Goal: Transaction & Acquisition: Purchase product/service

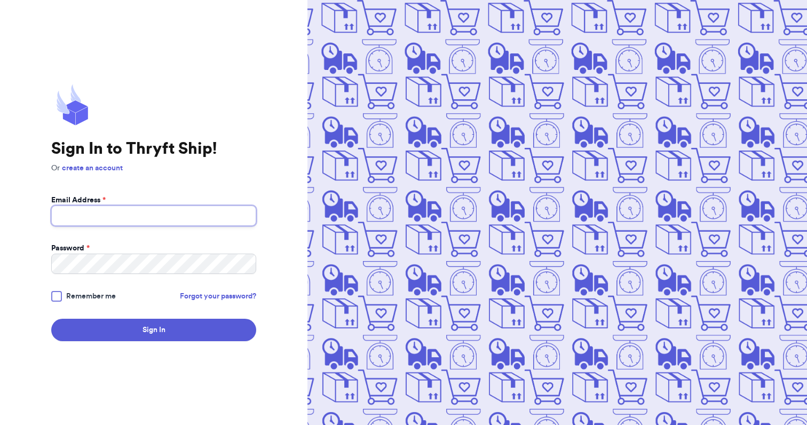
click at [186, 218] on input "Email Address *" at bounding box center [153, 215] width 205 height 20
type input "[EMAIL_ADDRESS][DOMAIN_NAME]"
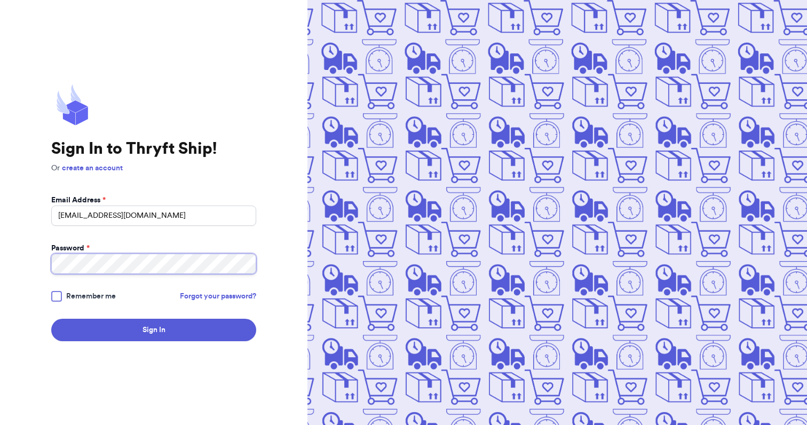
click at [51, 319] on button "Sign In" at bounding box center [153, 330] width 205 height 22
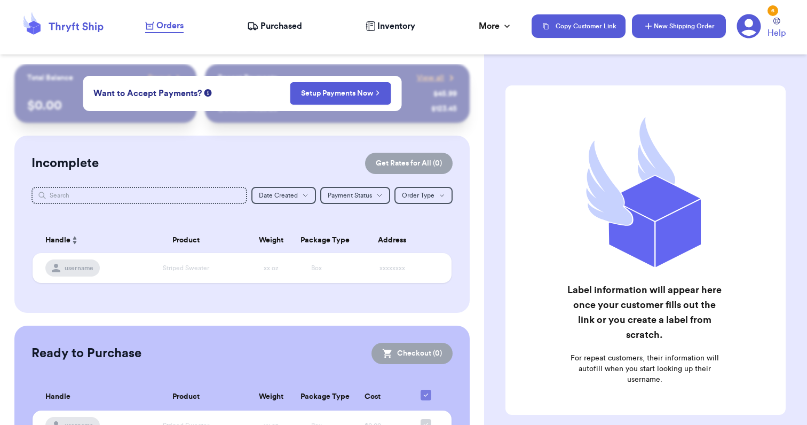
click at [703, 25] on button "New Shipping Order" at bounding box center [679, 25] width 94 height 23
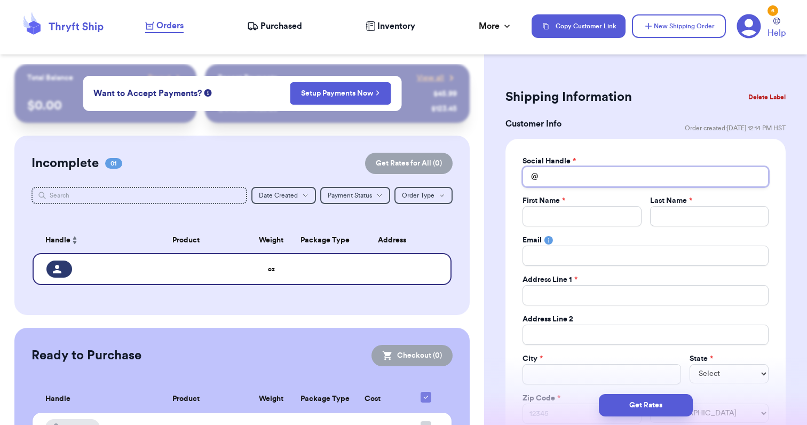
click at [593, 176] on input "Total Amount Paid" at bounding box center [645, 176] width 246 height 20
type input "k"
type input "ka"
type input "kal"
type input "kale"
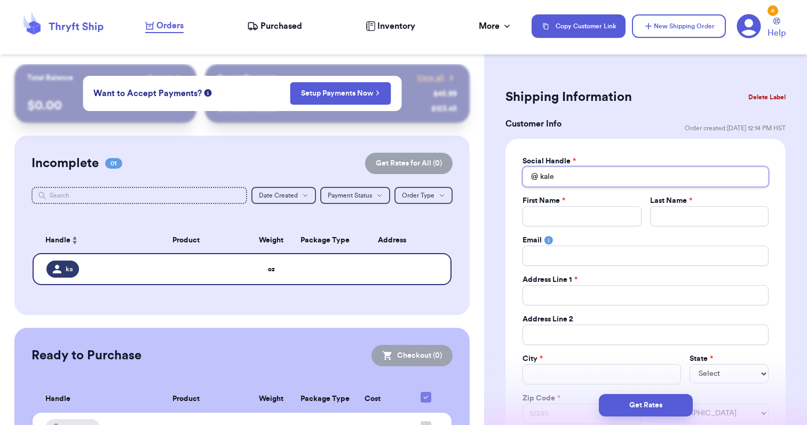
type input "kalei"
type input "kaleih"
type input "kaleiha"
type input "kaleihar"
type input "kaleiharr"
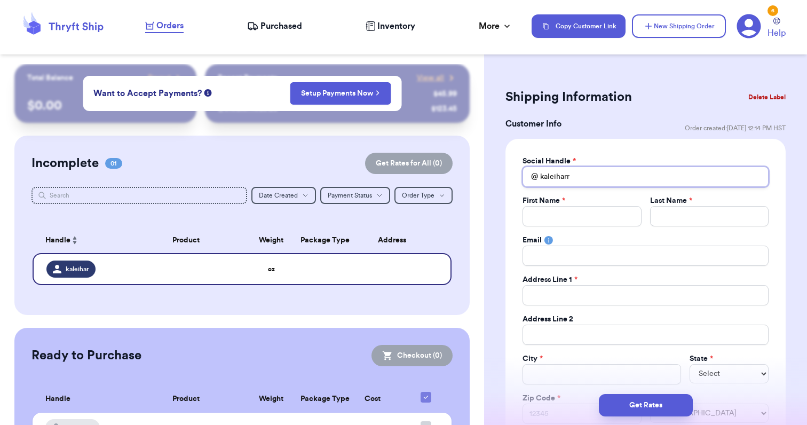
type input "kaleiharri"
type input "kaleiharrin"
type input "kaleiharring"
type input "kaleiharringt"
type input "kaleiharringto"
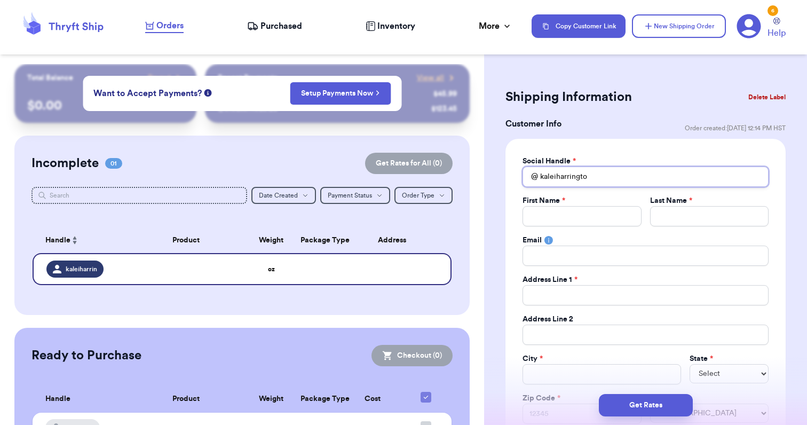
type input "kaleiharrington"
click at [578, 217] on input "Total Amount Paid" at bounding box center [581, 216] width 118 height 20
type input "K"
type input "Ka"
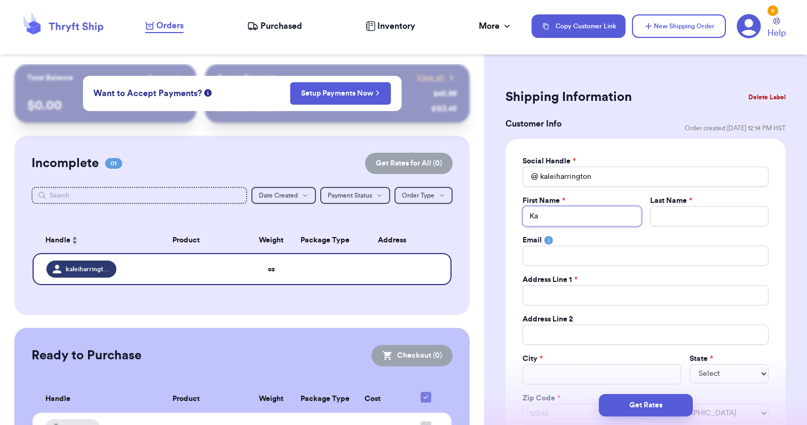
type input "Kal"
type input "Kale"
type input "Kalei"
type input "H"
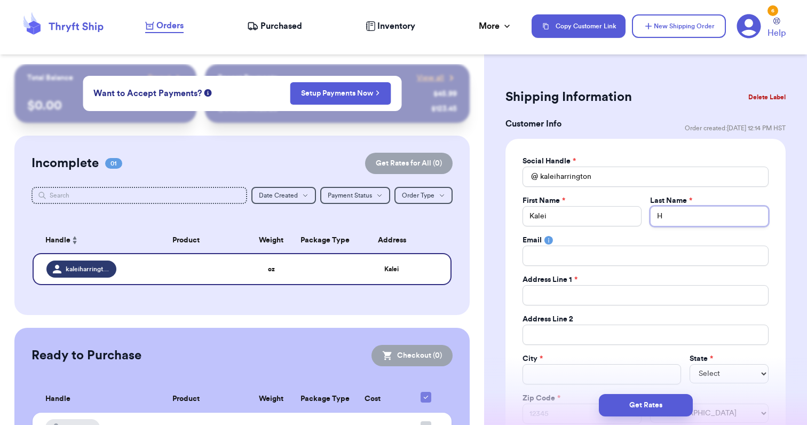
type input "Ha"
type input "Har"
type input "[PERSON_NAME]"
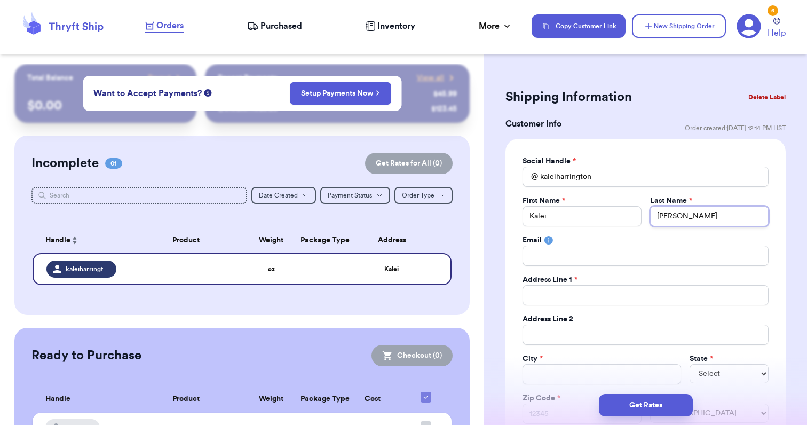
type input "[PERSON_NAME]"
type input "Harringt"
type input "Harringto"
type input "[PERSON_NAME]"
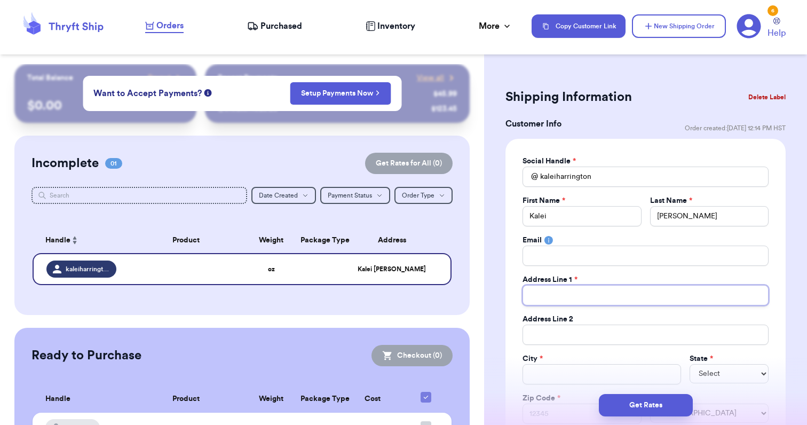
type input "P"
type input "Po"
type input "Po B"
type input "Po Bo"
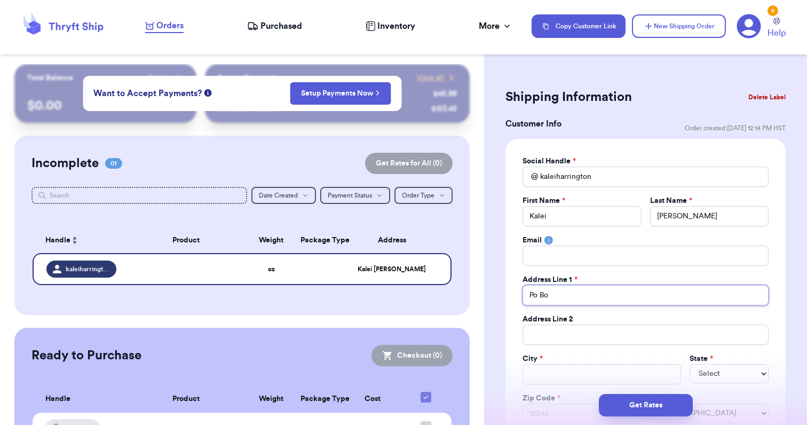
type input "Po Bos"
type input "Po Bo"
type input "Po Box"
type input "Po Box 7"
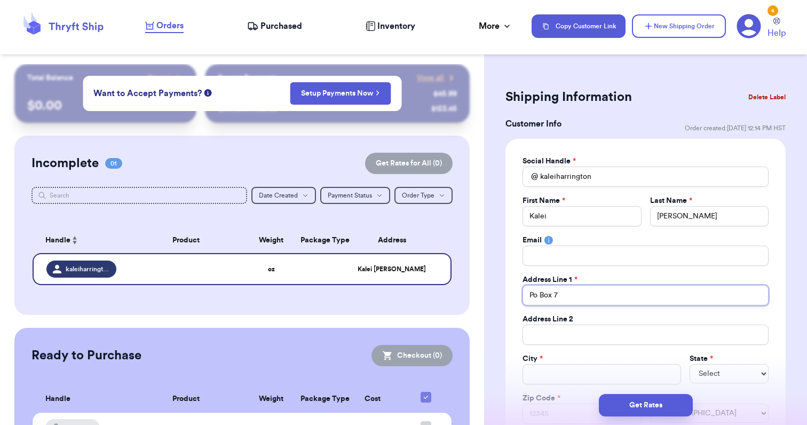
type input "Po Box 75"
type input "Po Box 754"
type input "Po Box 7541"
type input "Po Box 75415"
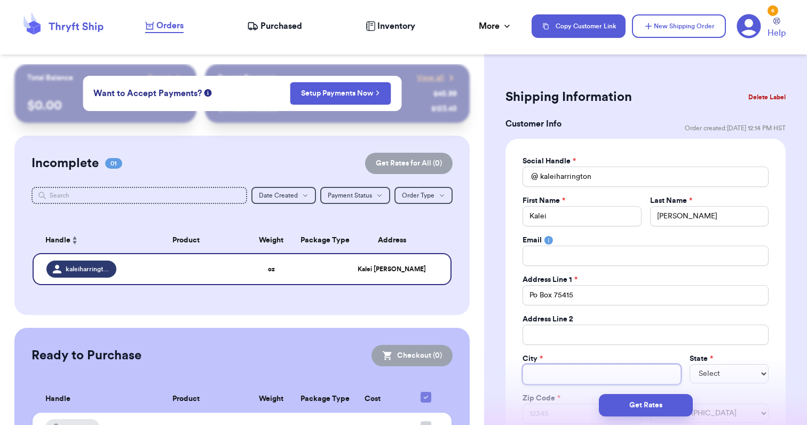
click at [552, 374] on input "Total Amount Paid" at bounding box center [601, 374] width 158 height 20
type input "K"
type input "Ka"
type input "Kap"
type input "Kapo"
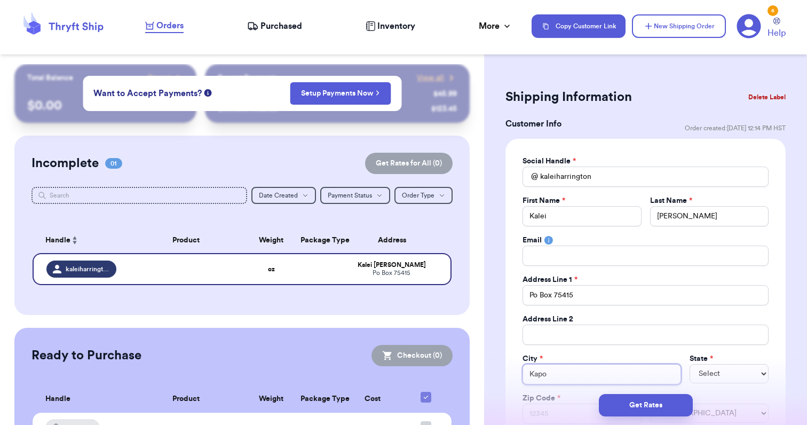
type input "Kapol"
type input "Kapole"
type input "Kapolei"
click at [707, 377] on select "Select AL AK AZ AR CA CO [GEOGRAPHIC_DATA] DE DC [GEOGRAPHIC_DATA] [GEOGRAPHIC_…" at bounding box center [728, 373] width 79 height 19
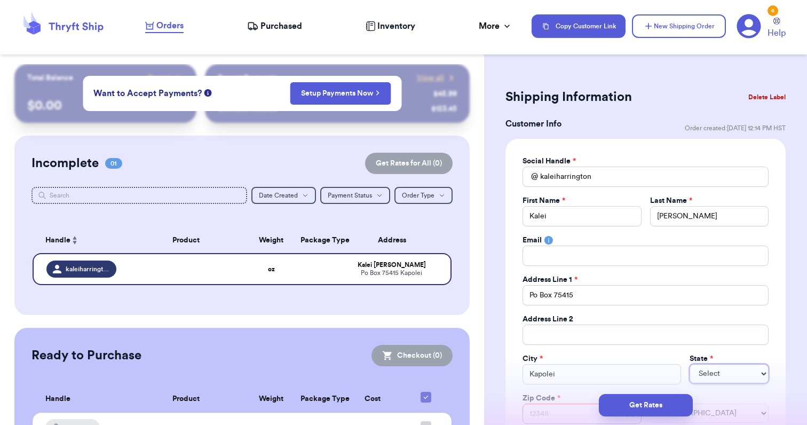
select select "HI"
click at [689, 364] on select "Select AL AK AZ AR CA CO [GEOGRAPHIC_DATA] DE DC [GEOGRAPHIC_DATA] [GEOGRAPHIC_…" at bounding box center [728, 373] width 79 height 19
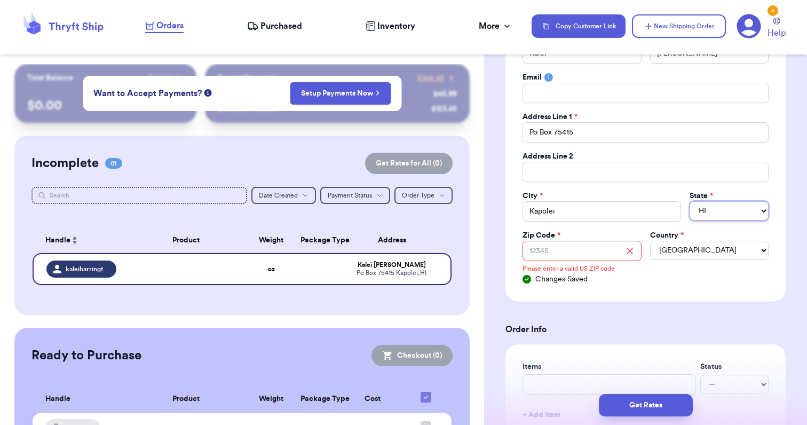
scroll to position [163, 0]
click at [586, 247] on input "Zip Code *" at bounding box center [581, 250] width 118 height 20
type input "9"
type input "96"
type input "967"
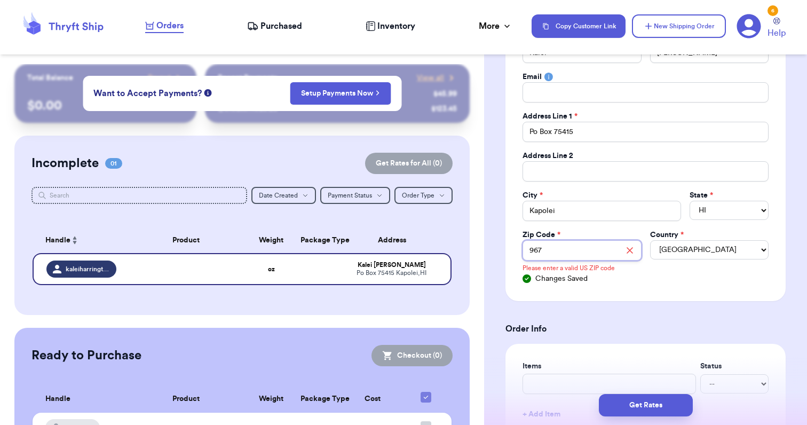
type input "9670"
type input "96707"
click at [696, 285] on div "Social Handle * @ kaleiharrington First Name * [PERSON_NAME] Last Name * [PERSO…" at bounding box center [645, 138] width 280 height 326
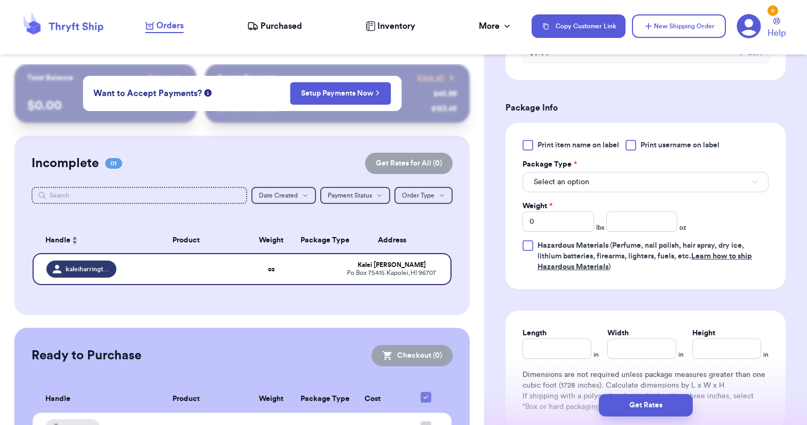
scroll to position [629, 0]
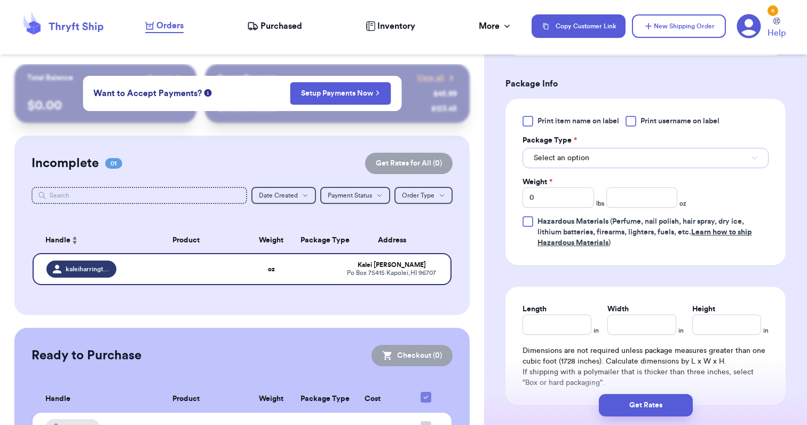
click at [656, 153] on button "Select an option" at bounding box center [645, 158] width 246 height 20
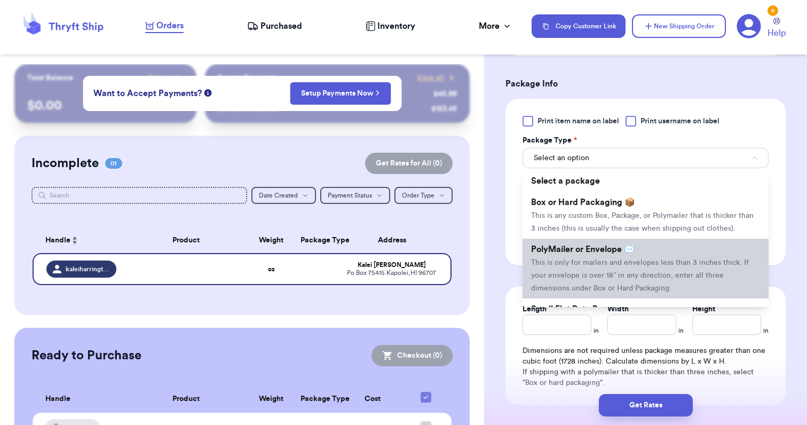
click at [605, 260] on span "This is only for mailers and envelopes less than 3 inches thick. If your envelo…" at bounding box center [640, 275] width 218 height 33
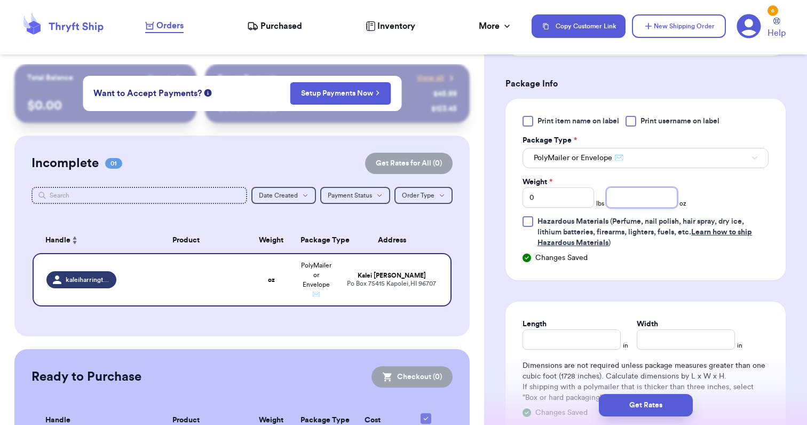
click at [638, 200] on input "number" at bounding box center [642, 197] width 72 height 20
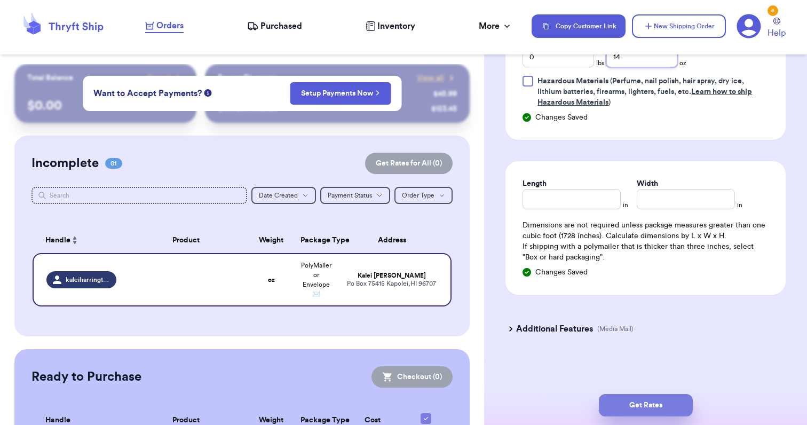
type input "14"
click at [654, 395] on button "Get Rates" at bounding box center [646, 405] width 94 height 22
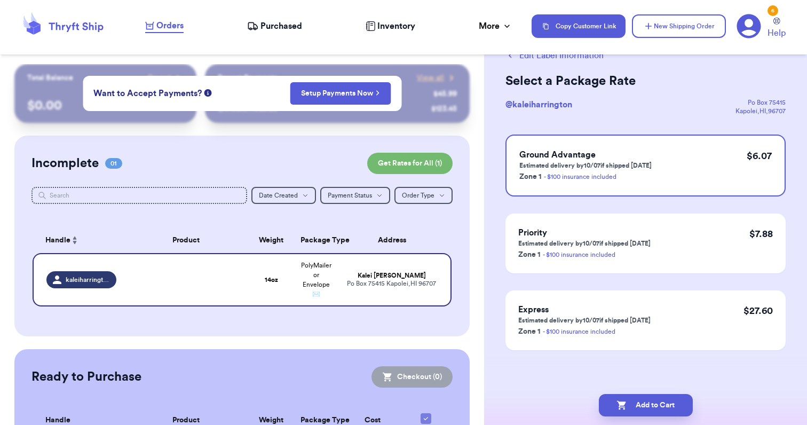
scroll to position [0, 0]
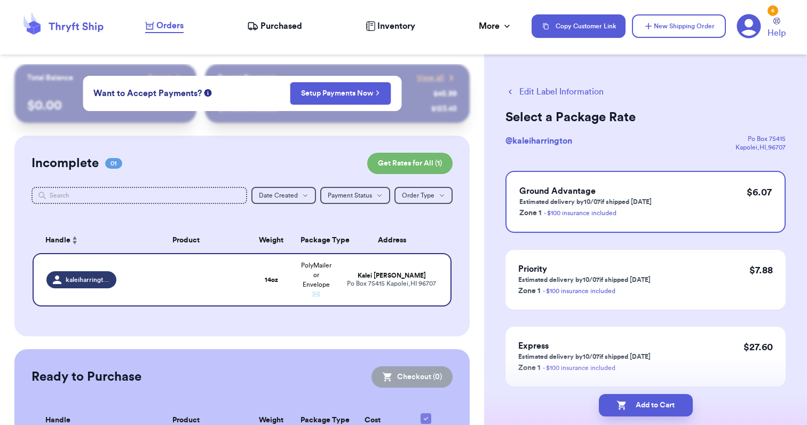
click at [521, 89] on button "Edit Label Information" at bounding box center [554, 91] width 98 height 13
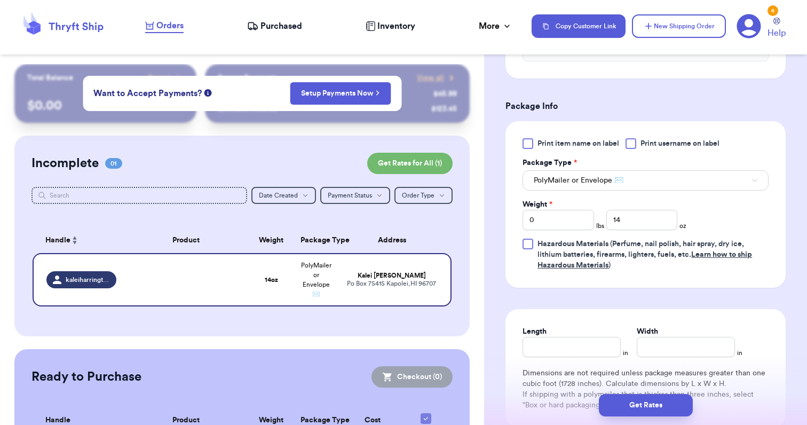
scroll to position [421, 0]
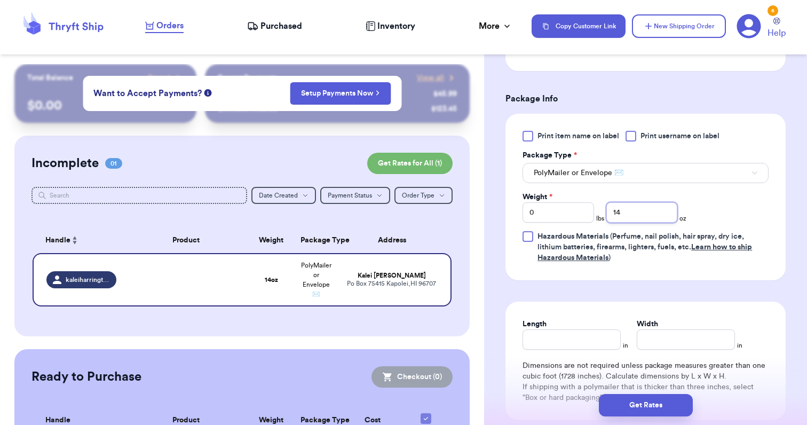
click at [641, 210] on input "14" at bounding box center [642, 212] width 72 height 20
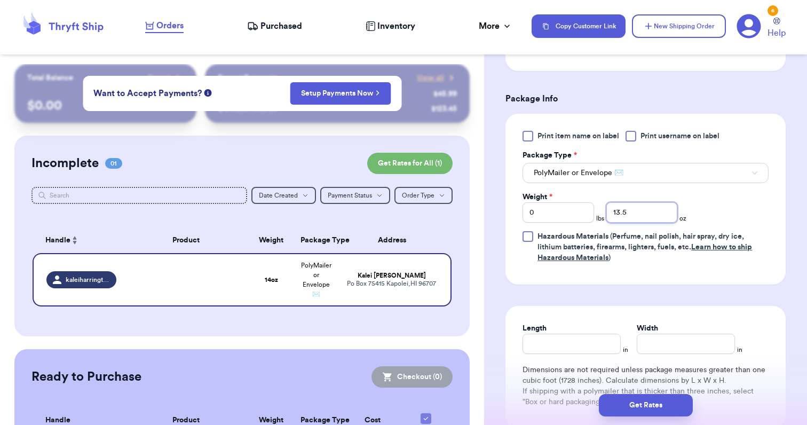
scroll to position [556, 0]
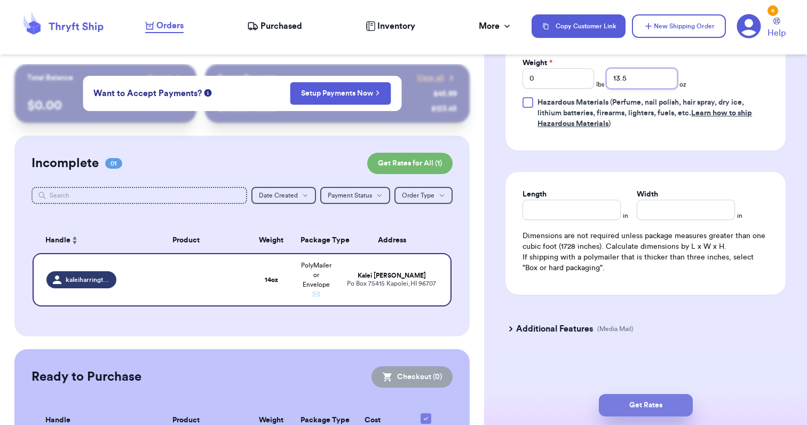
type input "13.5"
click at [648, 402] on button "Get Rates" at bounding box center [646, 405] width 94 height 22
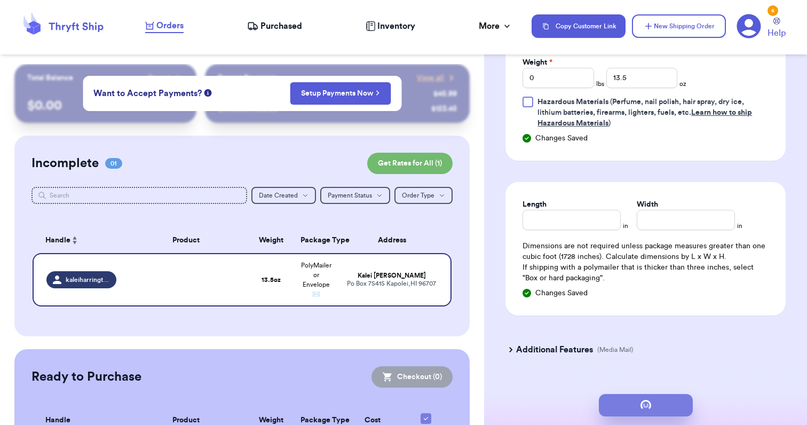
scroll to position [0, 0]
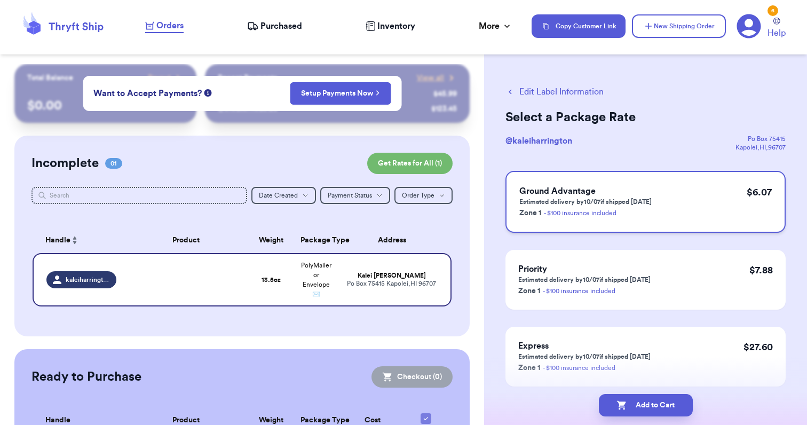
click at [678, 205] on div "Ground Advantage Estimated delivery by 10/07 if shipped [DATE] Zone 1 - $100 in…" at bounding box center [645, 202] width 280 height 62
click at [668, 407] on button "Add to Cart" at bounding box center [646, 405] width 94 height 22
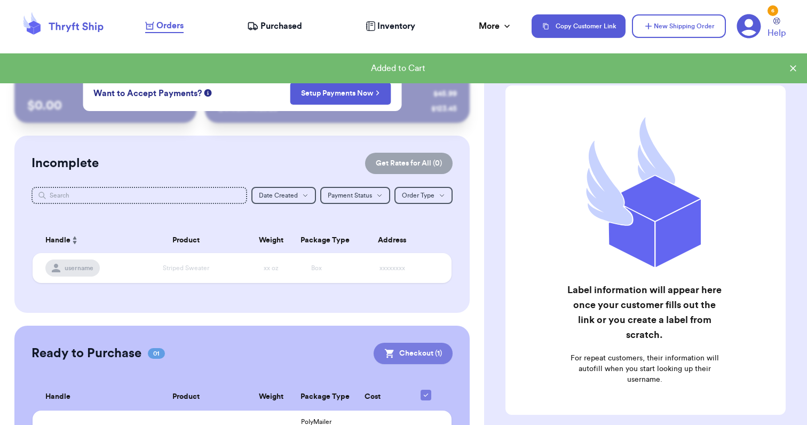
click at [438, 353] on button "Checkout ( 1 )" at bounding box center [413, 353] width 79 height 21
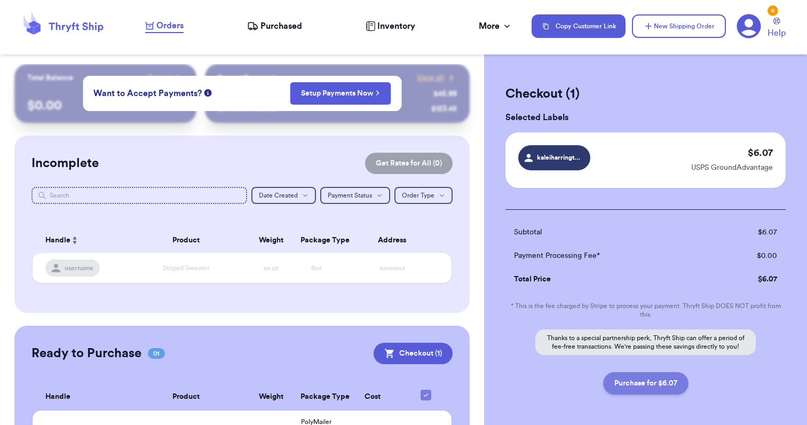
click at [646, 383] on button "Purchase for $6.07" at bounding box center [645, 383] width 85 height 22
checkbox input "false"
checkbox input "true"
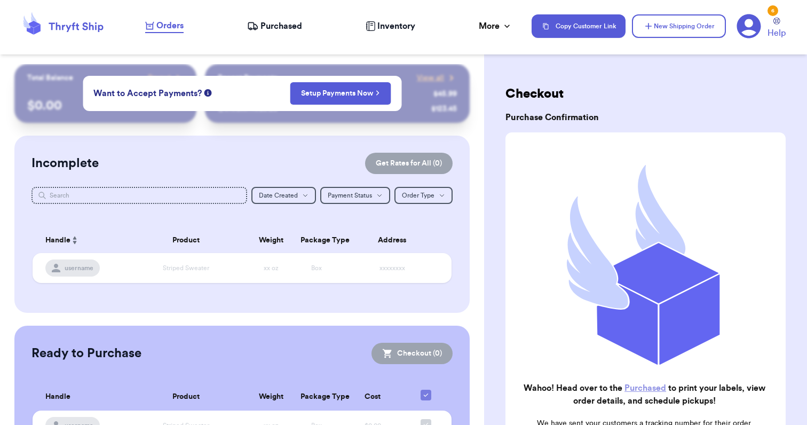
click at [271, 21] on span "Purchased" at bounding box center [281, 26] width 42 height 13
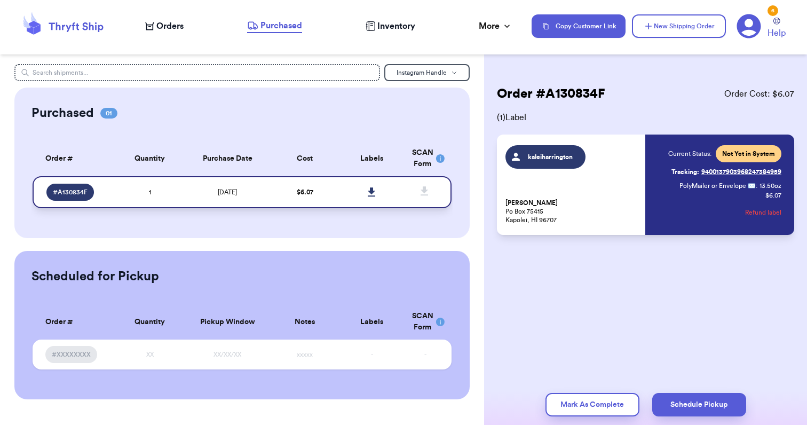
click at [370, 191] on icon at bounding box center [371, 191] width 7 height 9
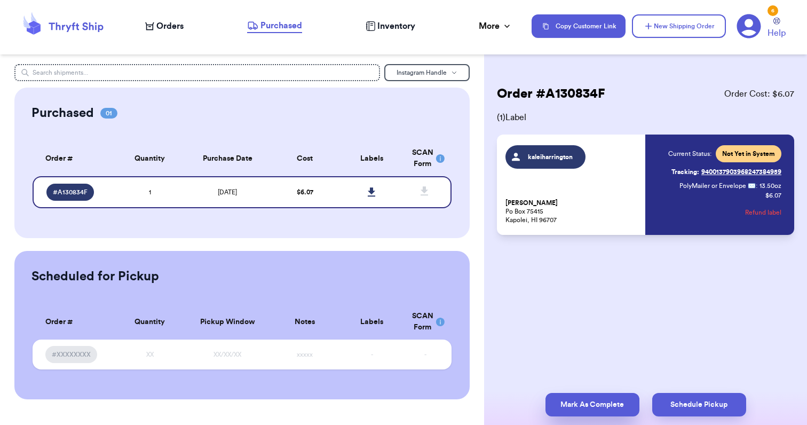
click at [569, 402] on button "Mark As Complete" at bounding box center [592, 404] width 94 height 23
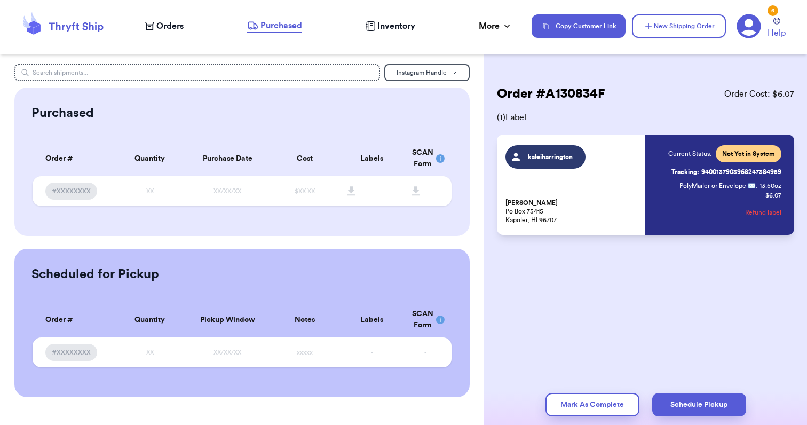
click at [749, 28] on icon at bounding box center [749, 26] width 24 height 24
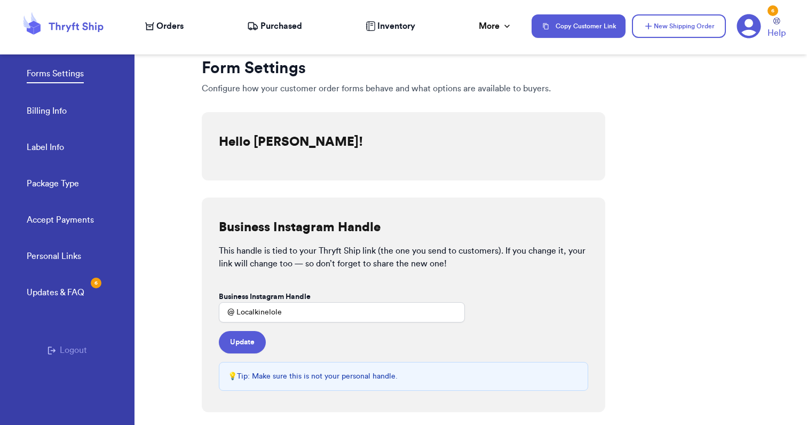
click at [76, 348] on button "Logout" at bounding box center [66, 350] width 39 height 13
